Goal: Find specific page/section: Find specific page/section

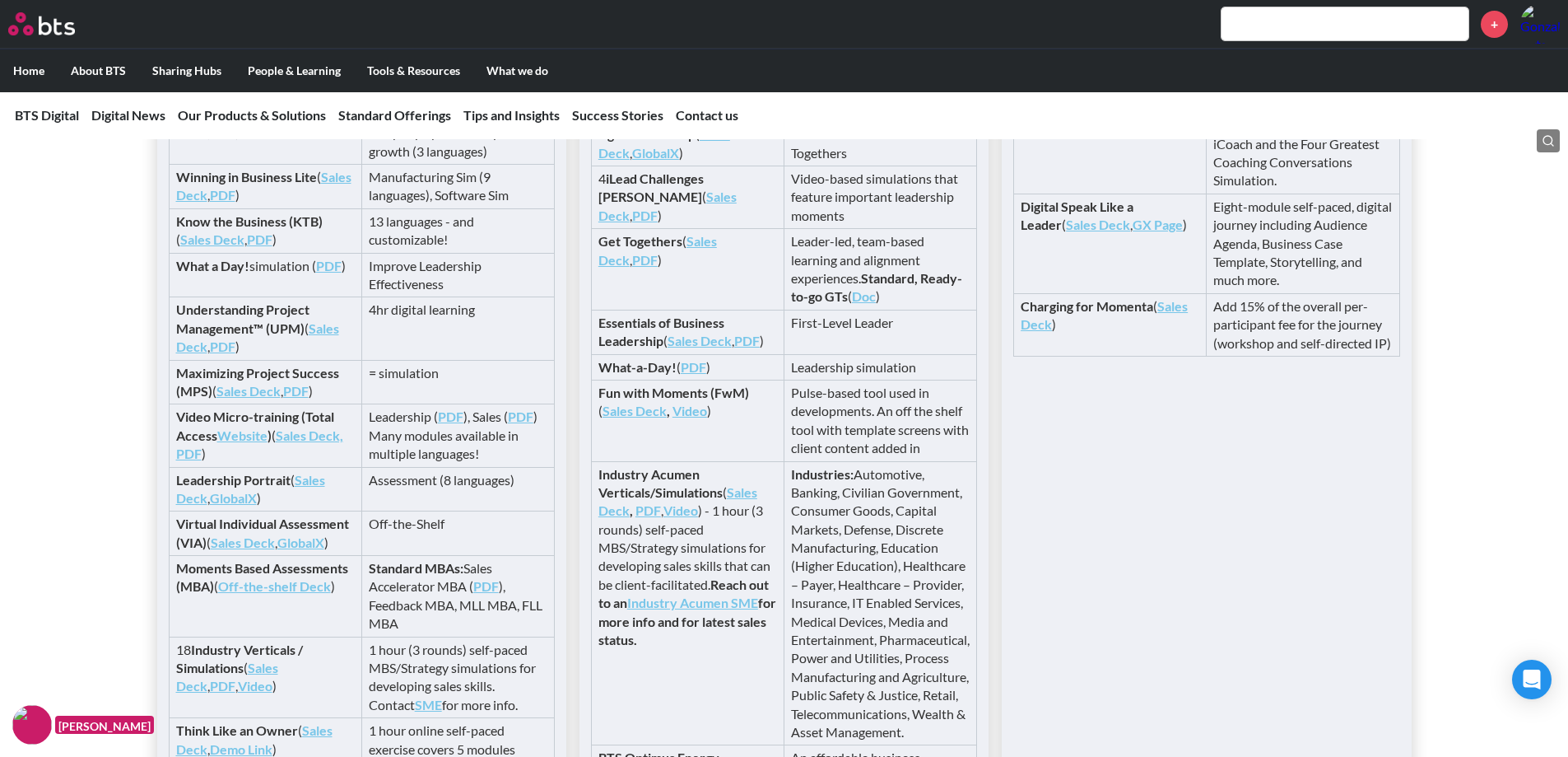
scroll to position [3294, 0]
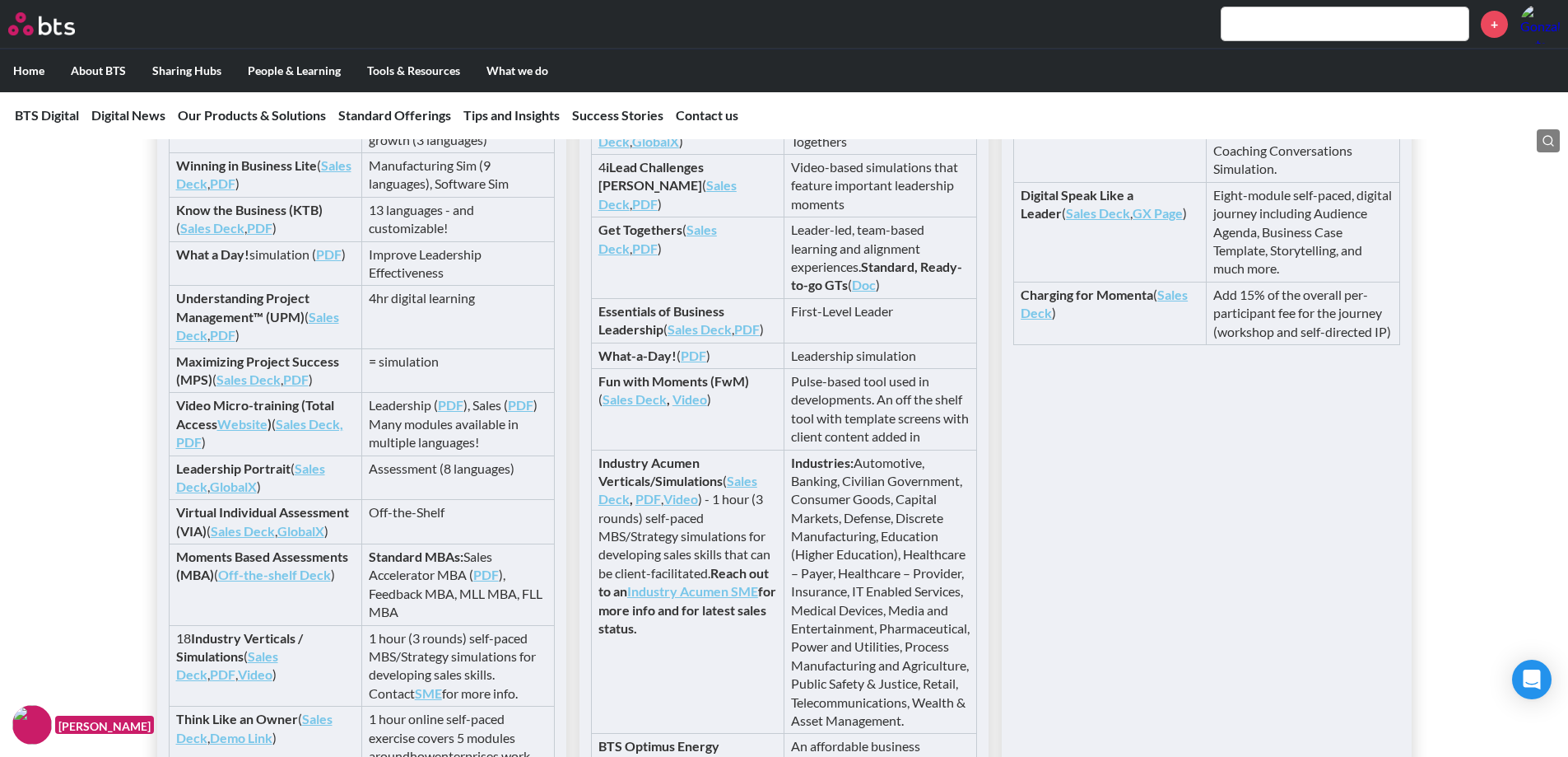
click at [107, 517] on div "Available in modular self-paced digital format to sell stand-alone or part of M…" at bounding box center [784, 364] width 1568 height 1107
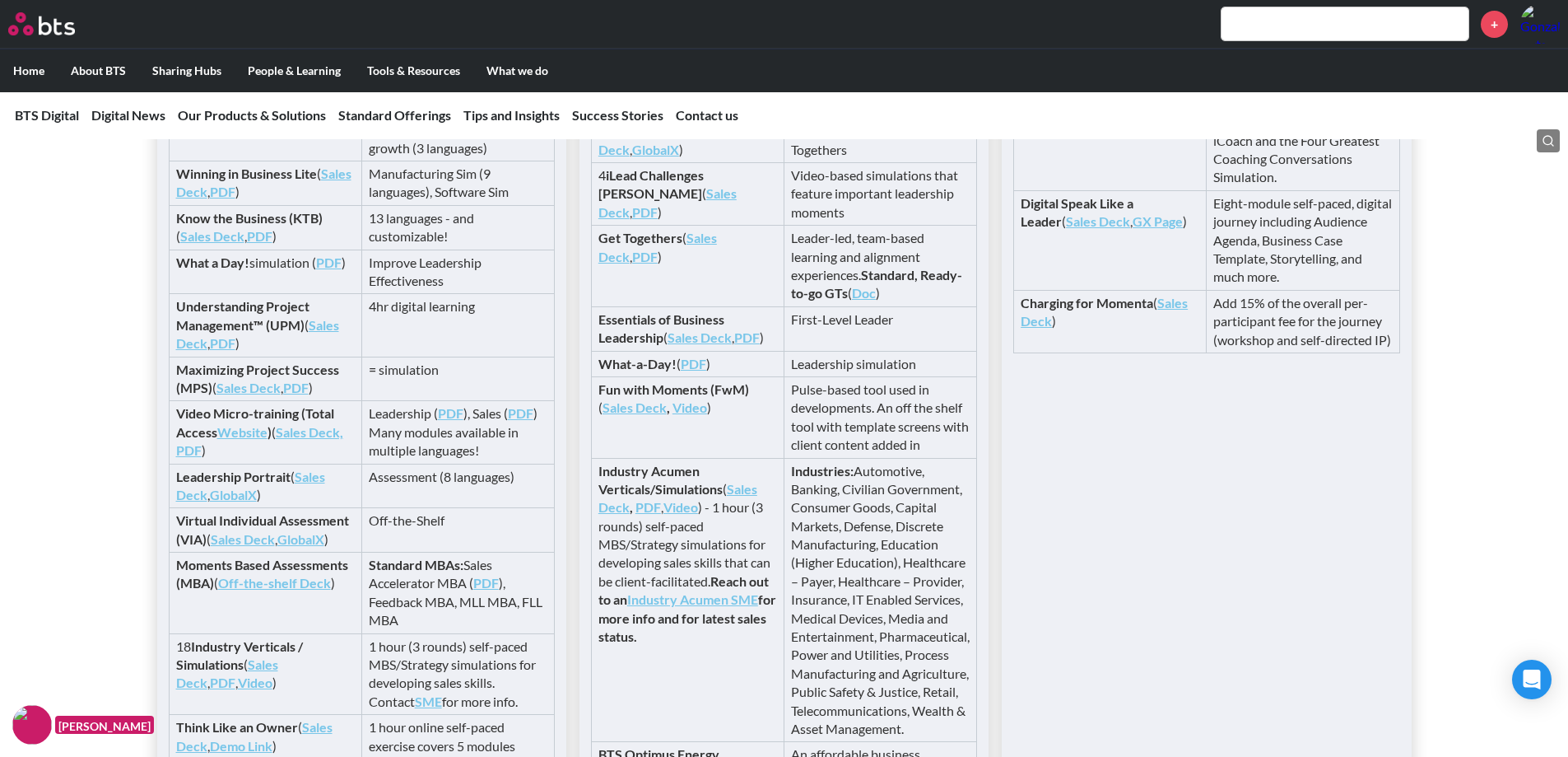
scroll to position [3047, 0]
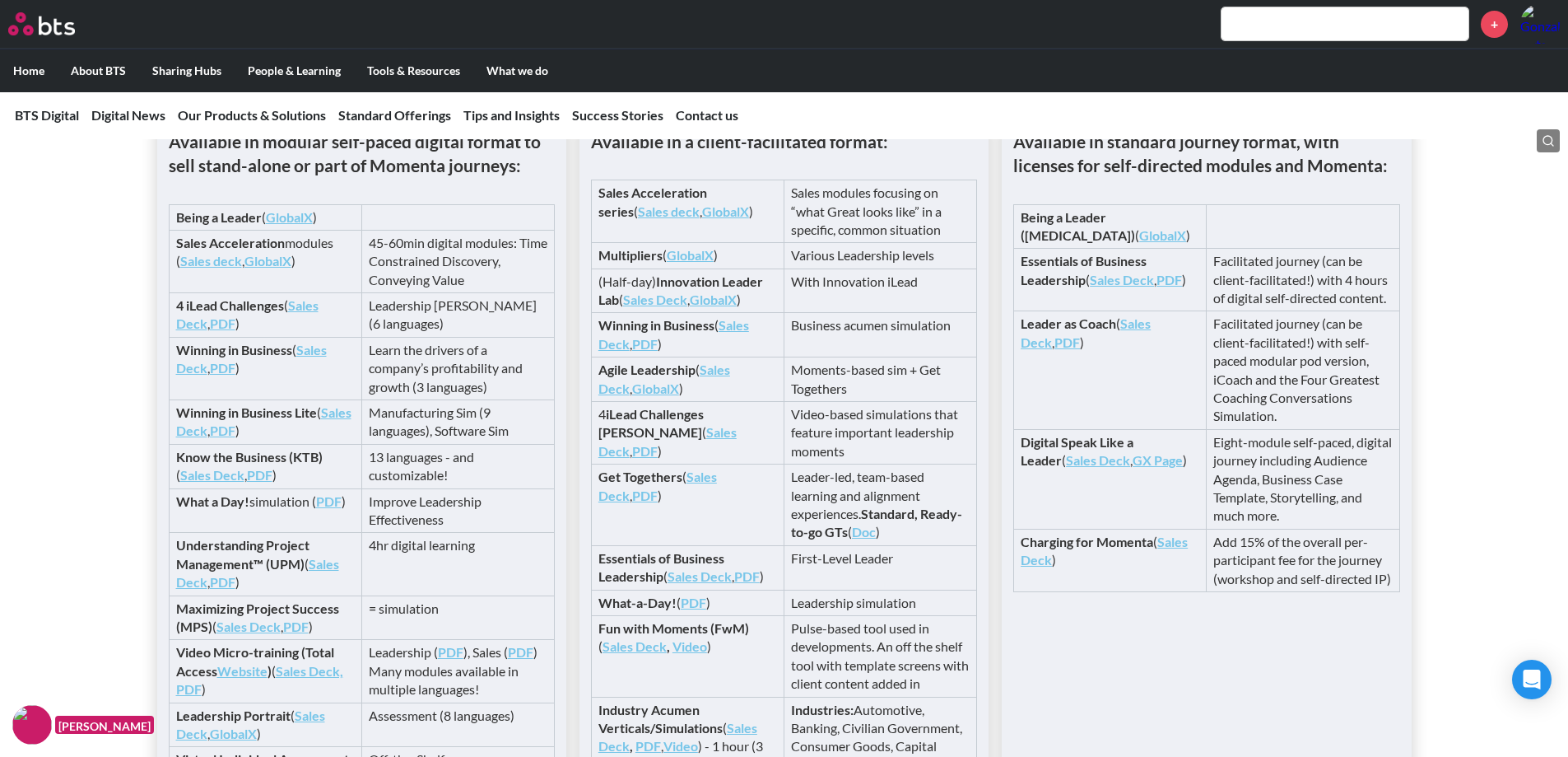
click at [1242, 26] on input "text" at bounding box center [1344, 24] width 247 height 33
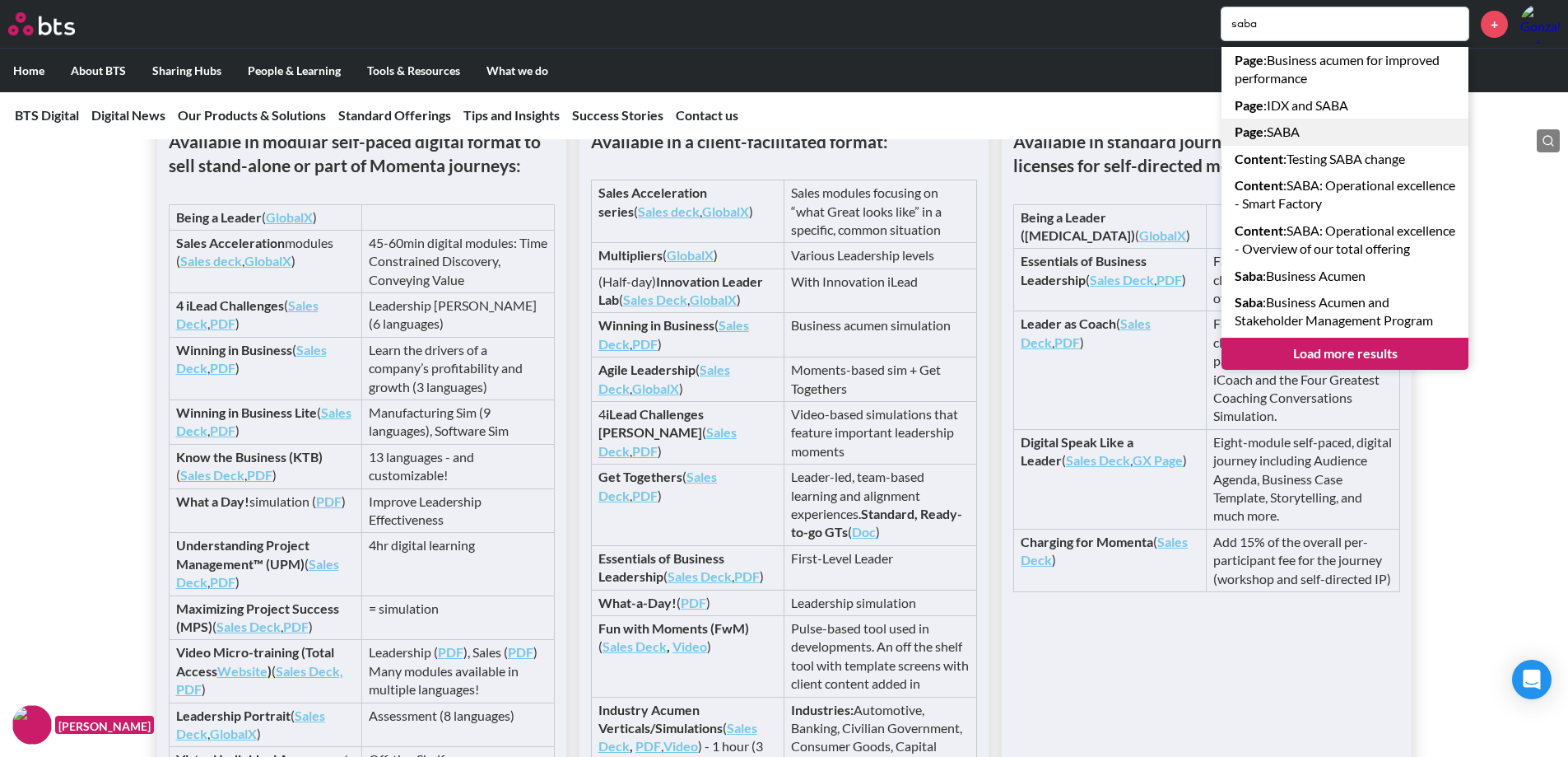
type input "saba"
click at [1277, 138] on link "Page : SABA" at bounding box center [1344, 131] width 247 height 26
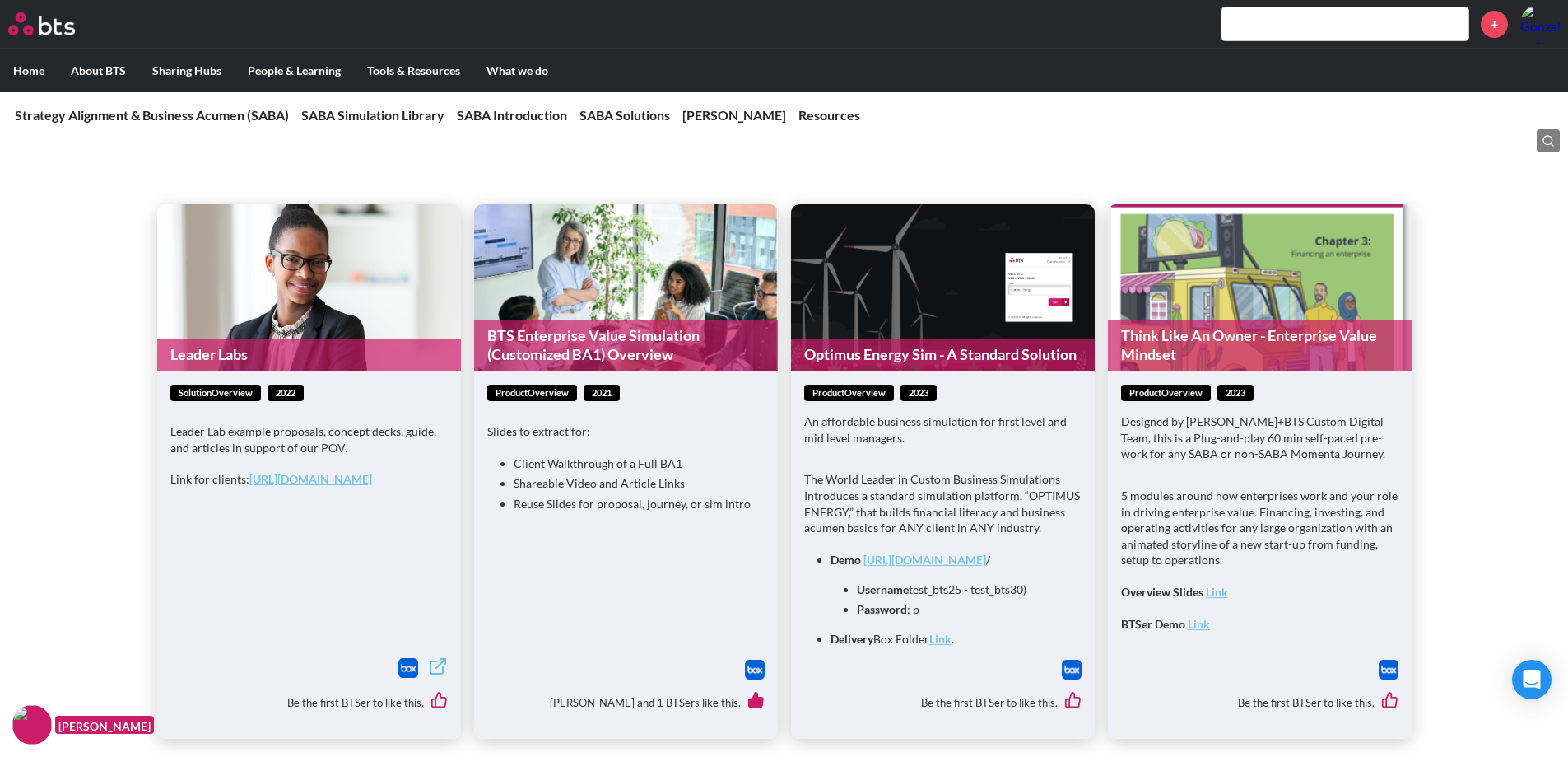
scroll to position [1977, 0]
